Goal: Browse casually

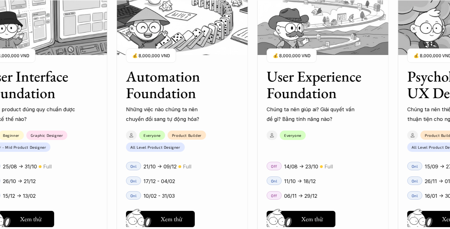
scroll to position [644, 0]
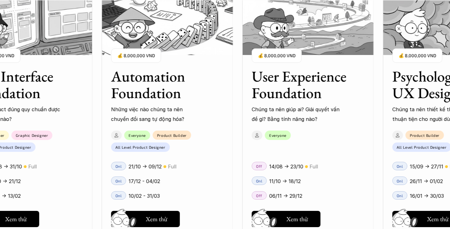
click at [312, 118] on p "Chúng ta nên giúp ai? Giải quyết vấn đề gì? Bằng tính năng nào?" at bounding box center [296, 114] width 91 height 19
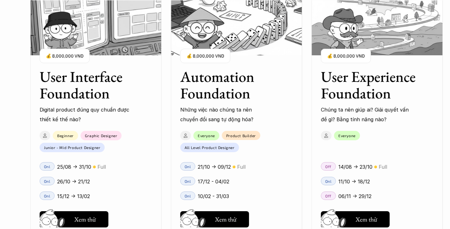
scroll to position [566, 0]
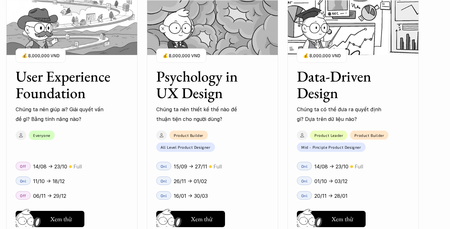
scroll to position [637, 0]
